Goal: Task Accomplishment & Management: Use online tool/utility

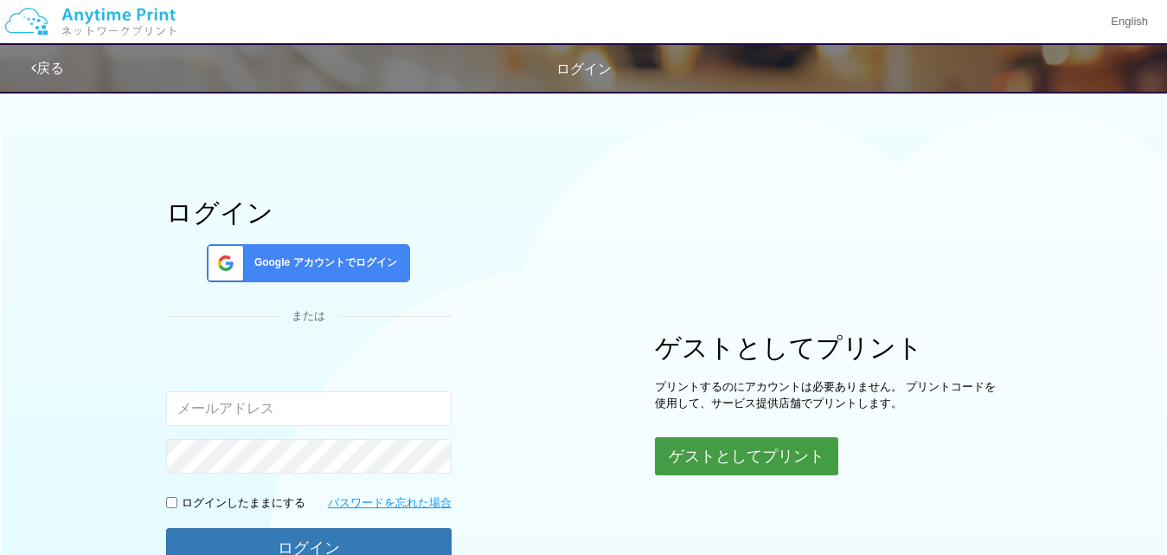
click at [702, 462] on button "ゲストとしてプリント" at bounding box center [746, 456] width 183 height 38
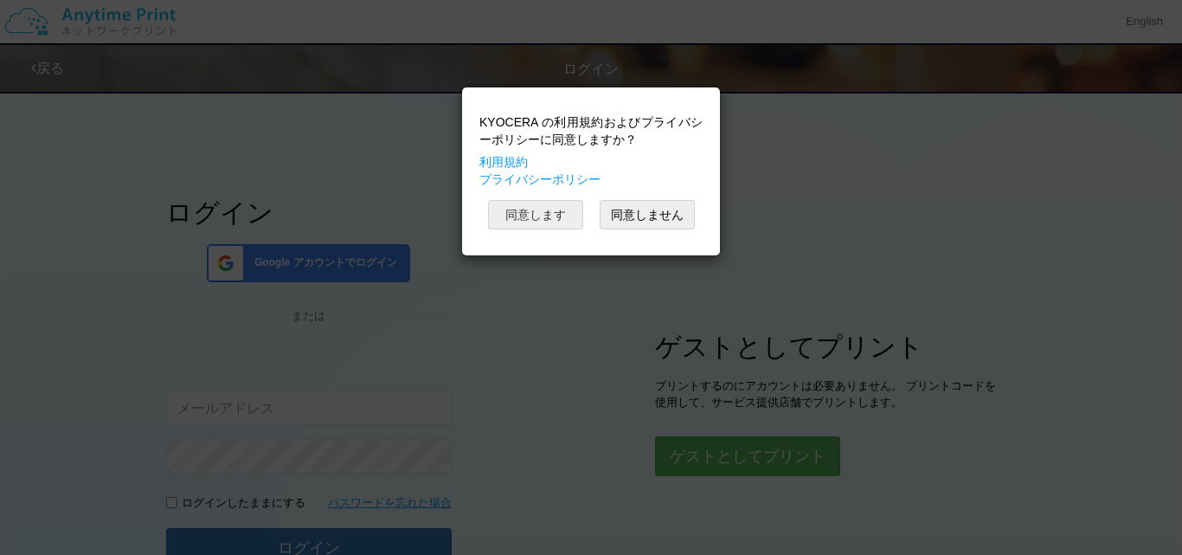
click at [532, 228] on button "同意します" at bounding box center [535, 214] width 95 height 29
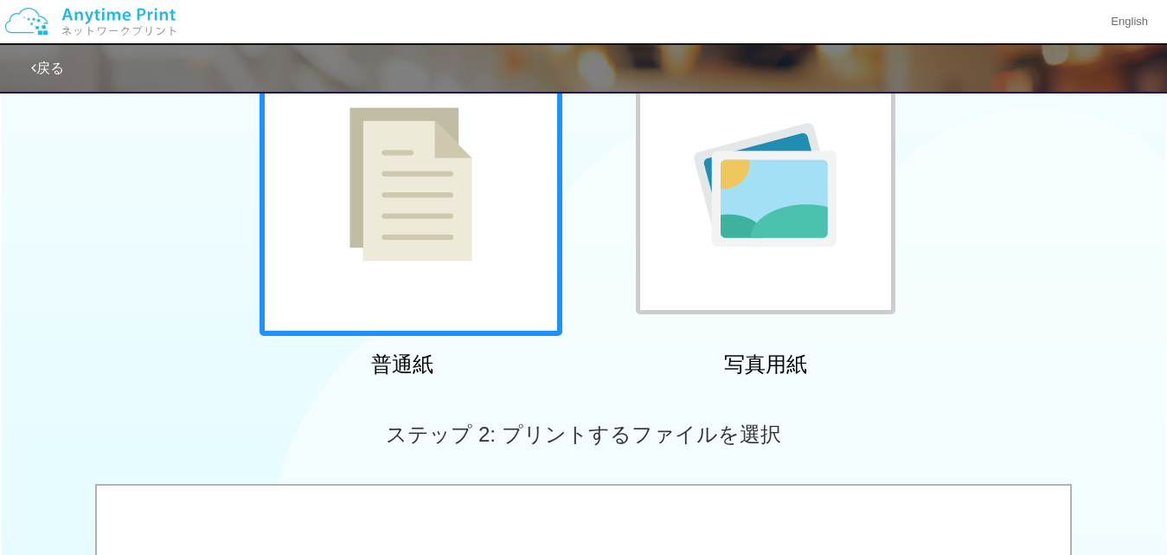
scroll to position [606, 0]
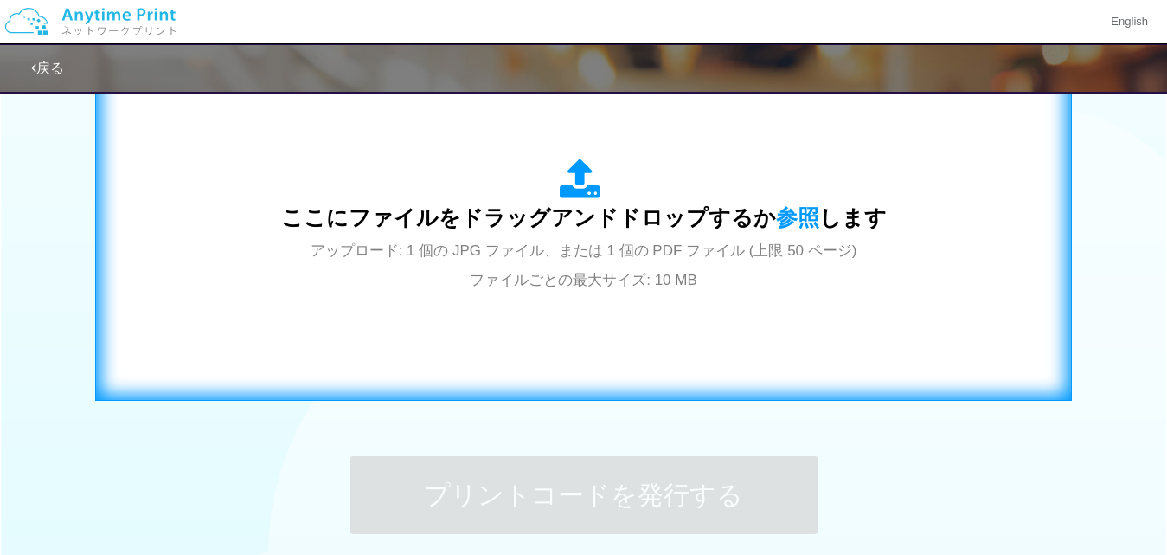
click at [590, 249] on span "アップロード: 1 個の JPG ファイル、または 1 個の PDF ファイル (上限 50 ページ) ファイルごとの最大サイズ: 10 MB" at bounding box center [584, 265] width 547 height 46
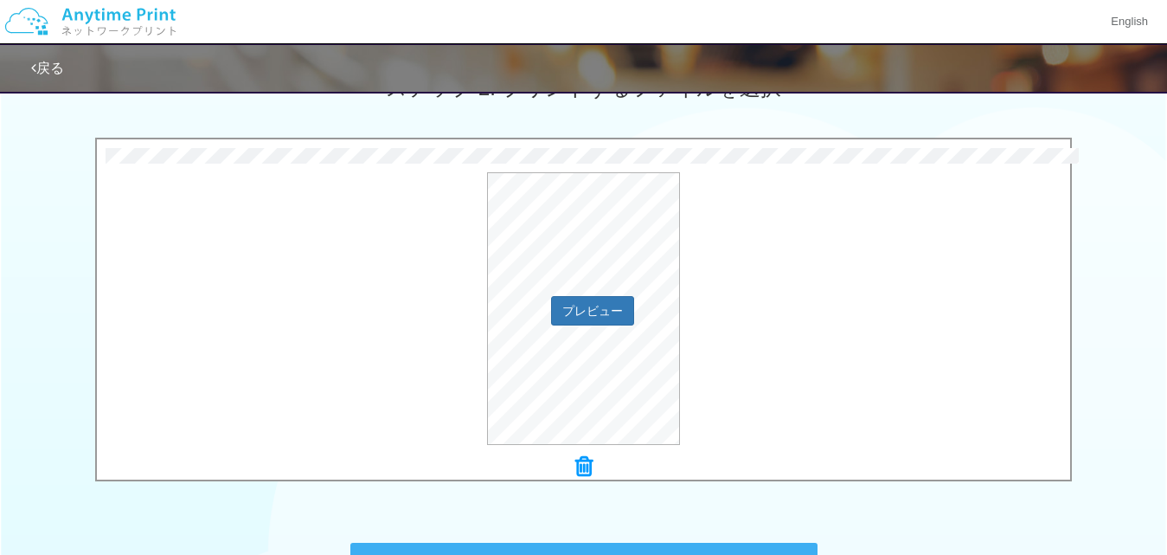
scroll to position [692, 0]
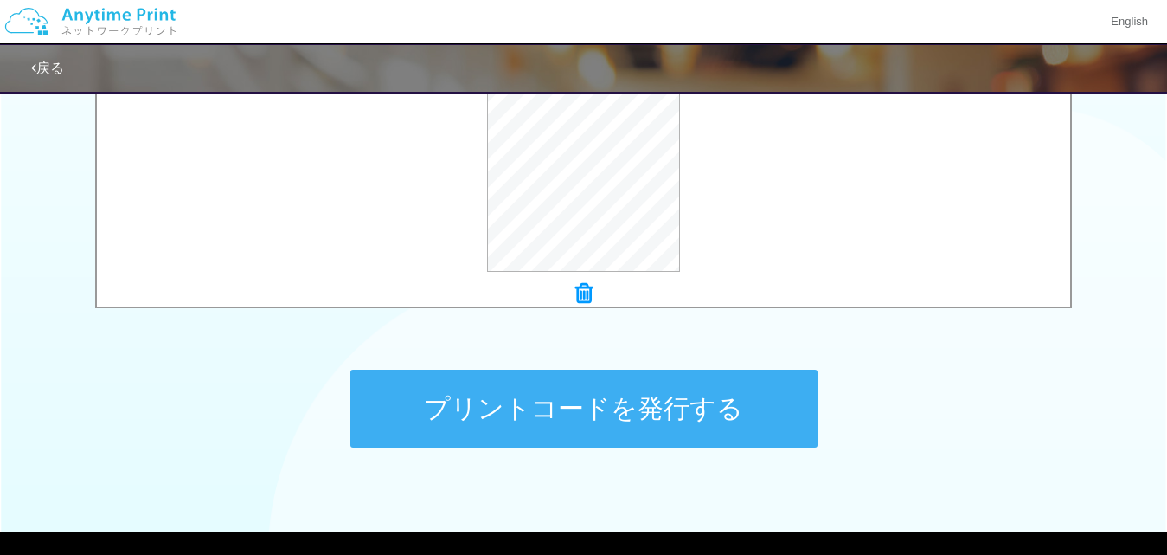
click at [591, 416] on button "プリントコードを発行する" at bounding box center [583, 409] width 467 height 78
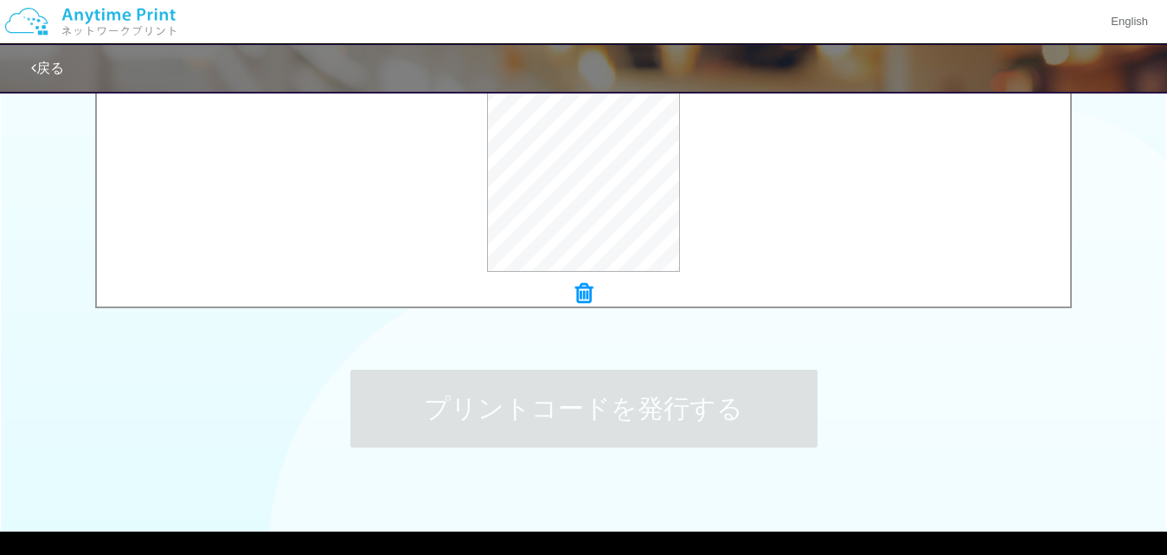
scroll to position [0, 0]
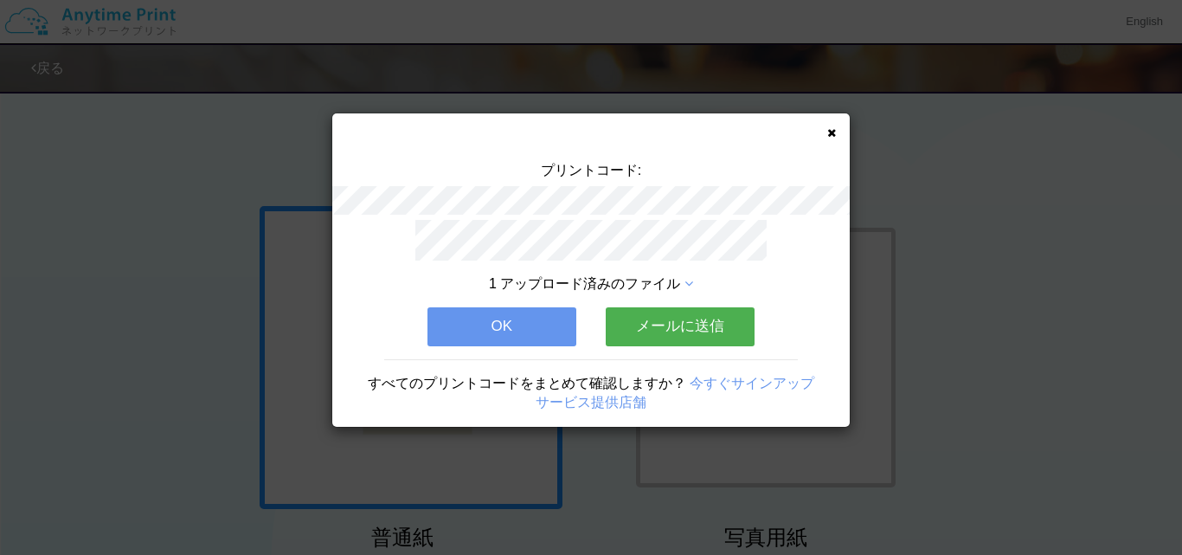
click at [537, 318] on button "OK" at bounding box center [502, 326] width 149 height 38
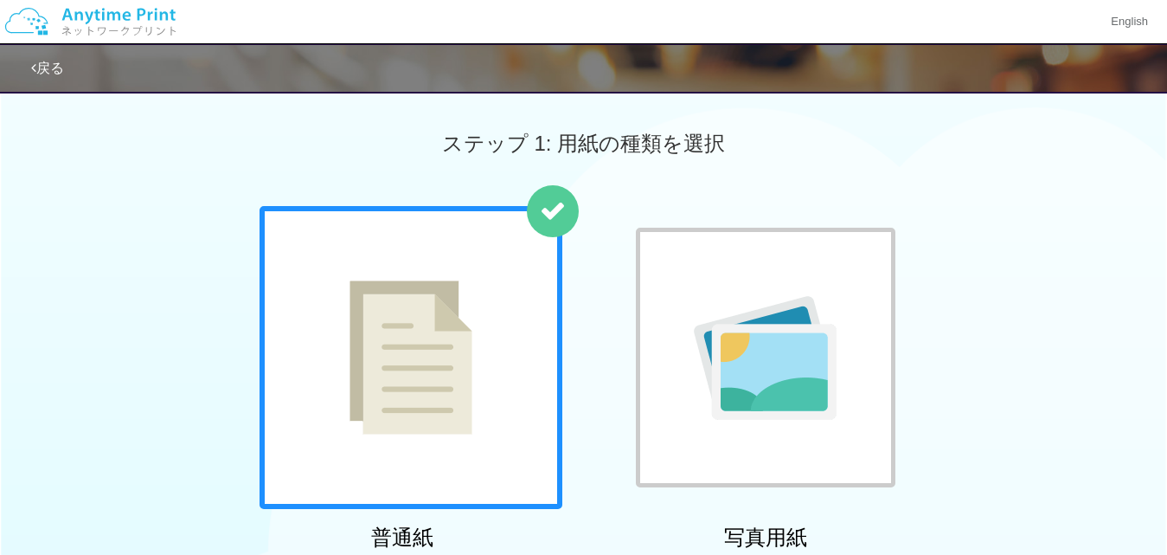
scroll to position [519, 0]
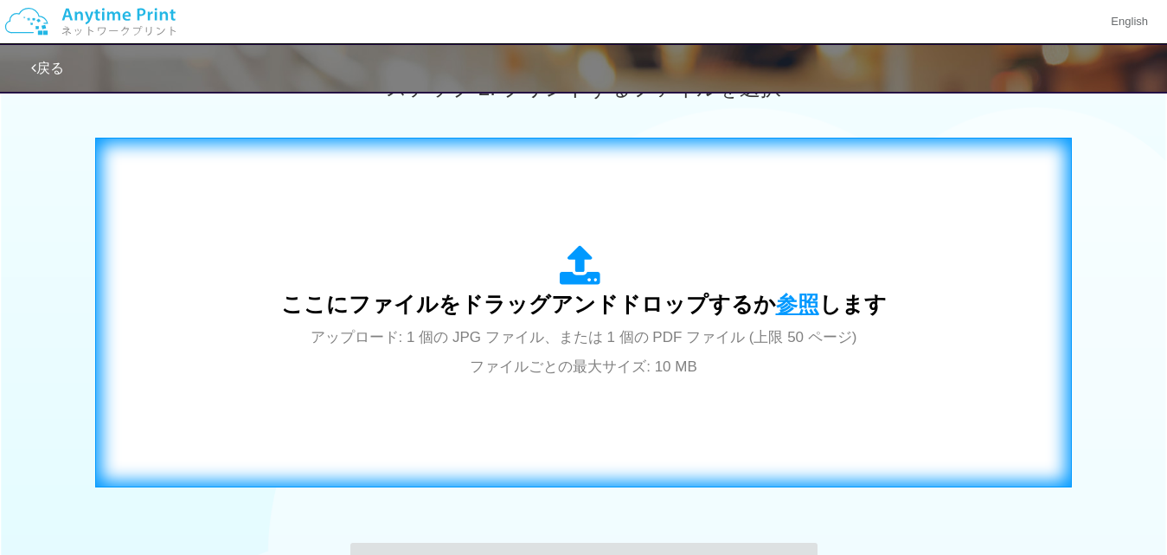
click at [803, 301] on span "参照" at bounding box center [797, 304] width 43 height 24
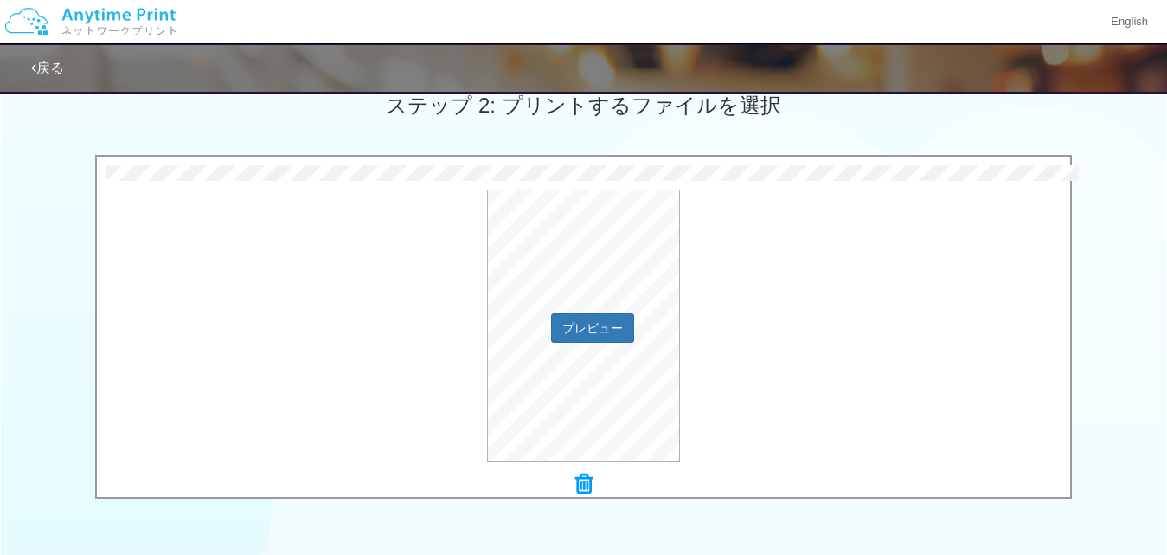
scroll to position [588, 0]
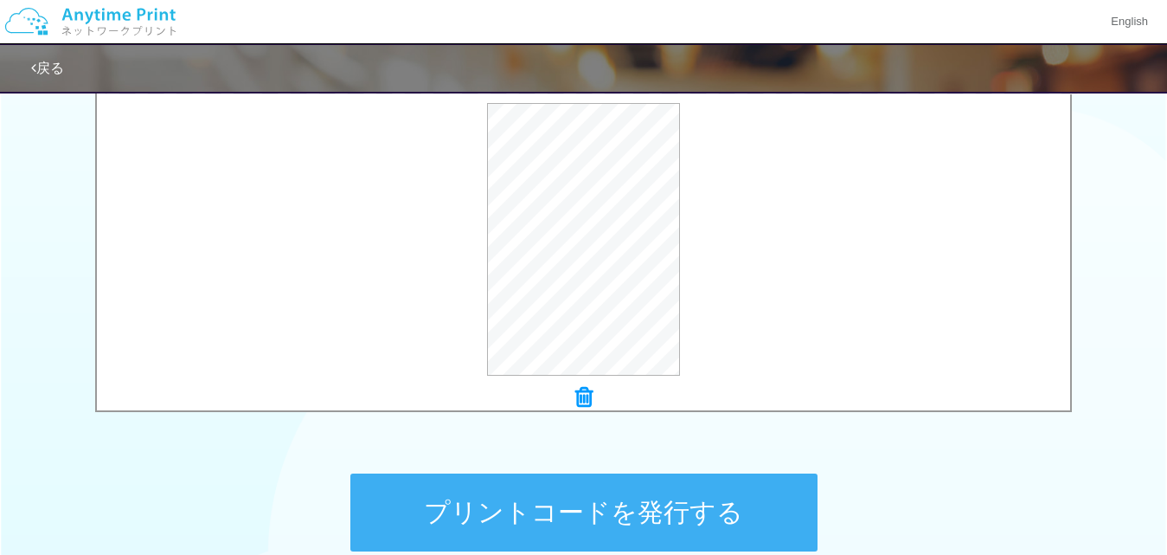
click at [666, 526] on button "プリントコードを発行する" at bounding box center [583, 512] width 467 height 78
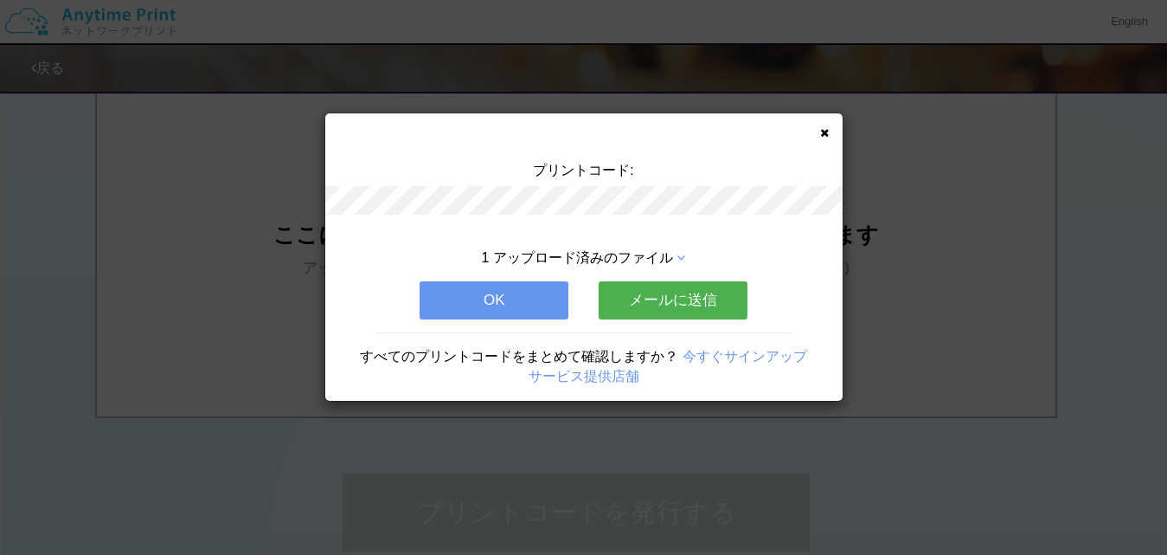
scroll to position [0, 0]
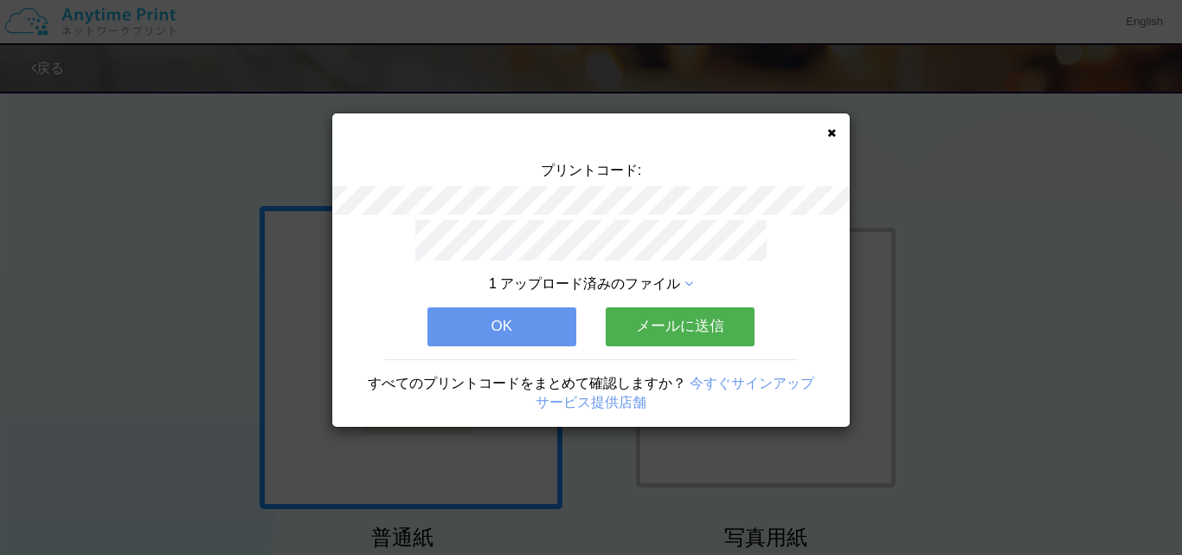
click at [539, 322] on button "OK" at bounding box center [502, 326] width 149 height 38
